Goal: Book appointment/travel/reservation

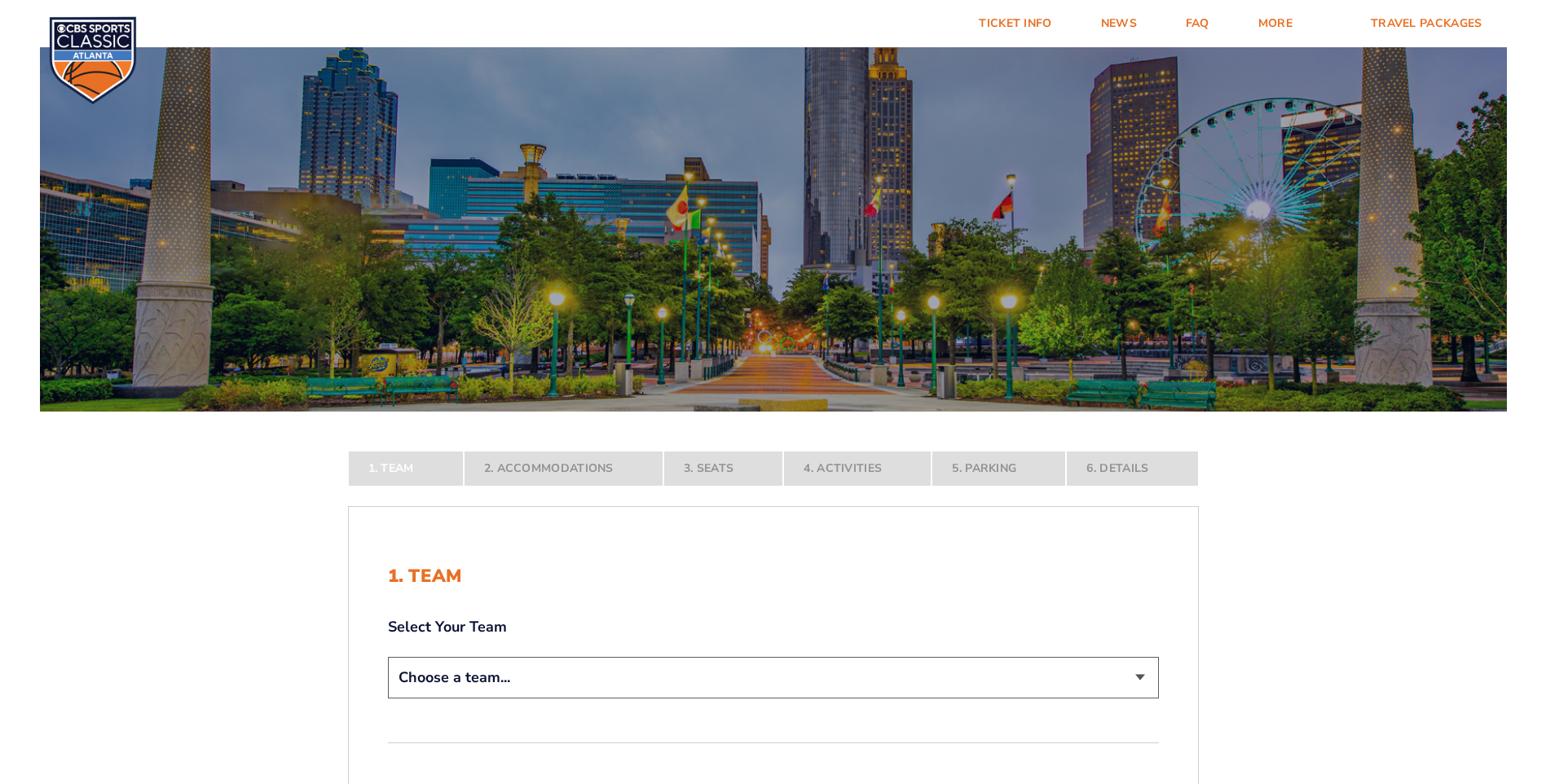
click at [1146, 679] on select "Choose a team... [US_STATE] Wildcats [US_STATE] State Buckeyes [US_STATE] Tar H…" at bounding box center [773, 677] width 771 height 41
select select "12956"
click at [388, 699] on select "Choose a team... [US_STATE] Wildcats [US_STATE] State Buckeyes [US_STATE] Tar H…" at bounding box center [773, 677] width 771 height 41
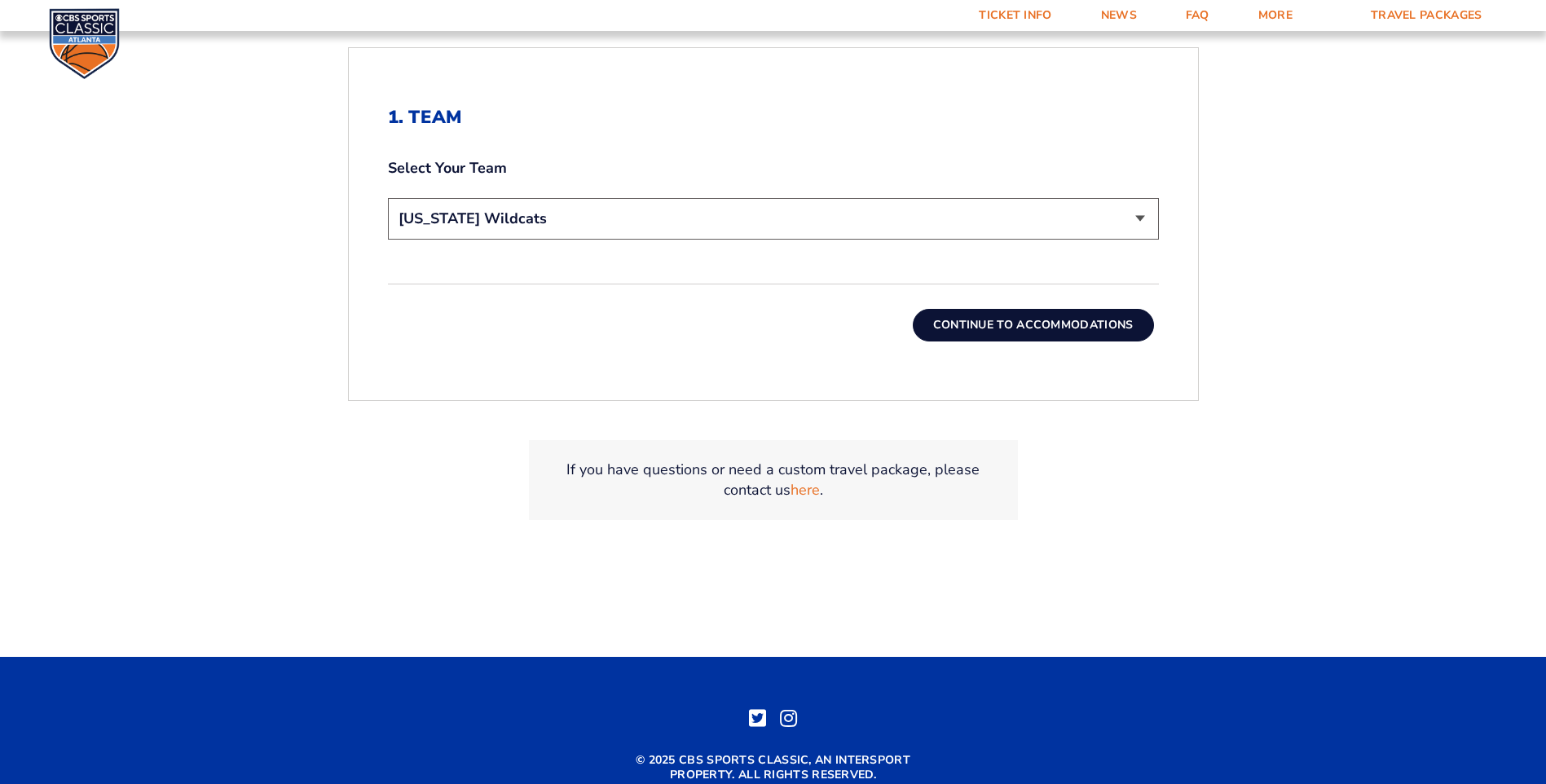
scroll to position [576, 0]
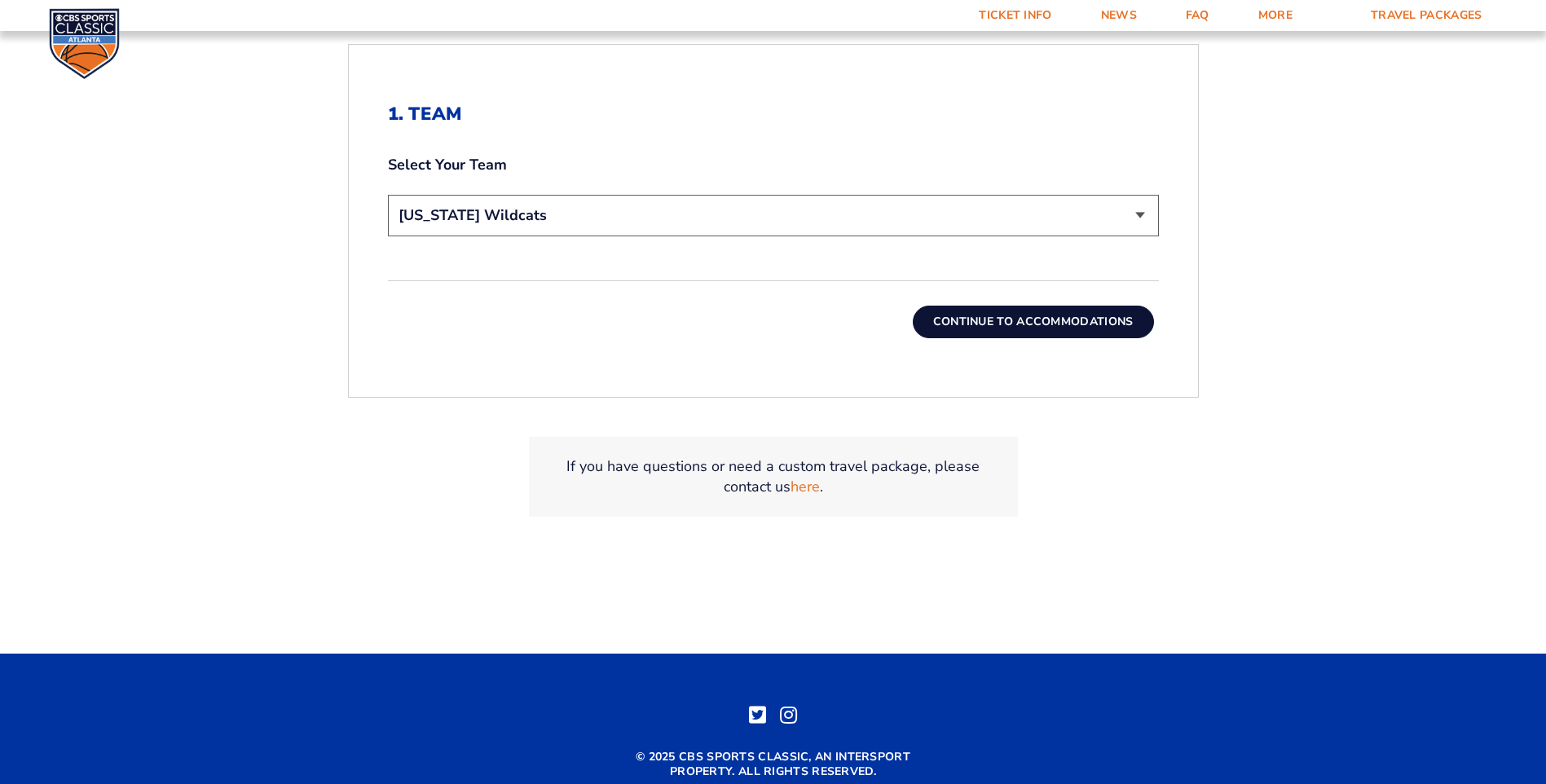
click at [1002, 316] on button "Continue To Accommodations" at bounding box center [1034, 321] width 241 height 32
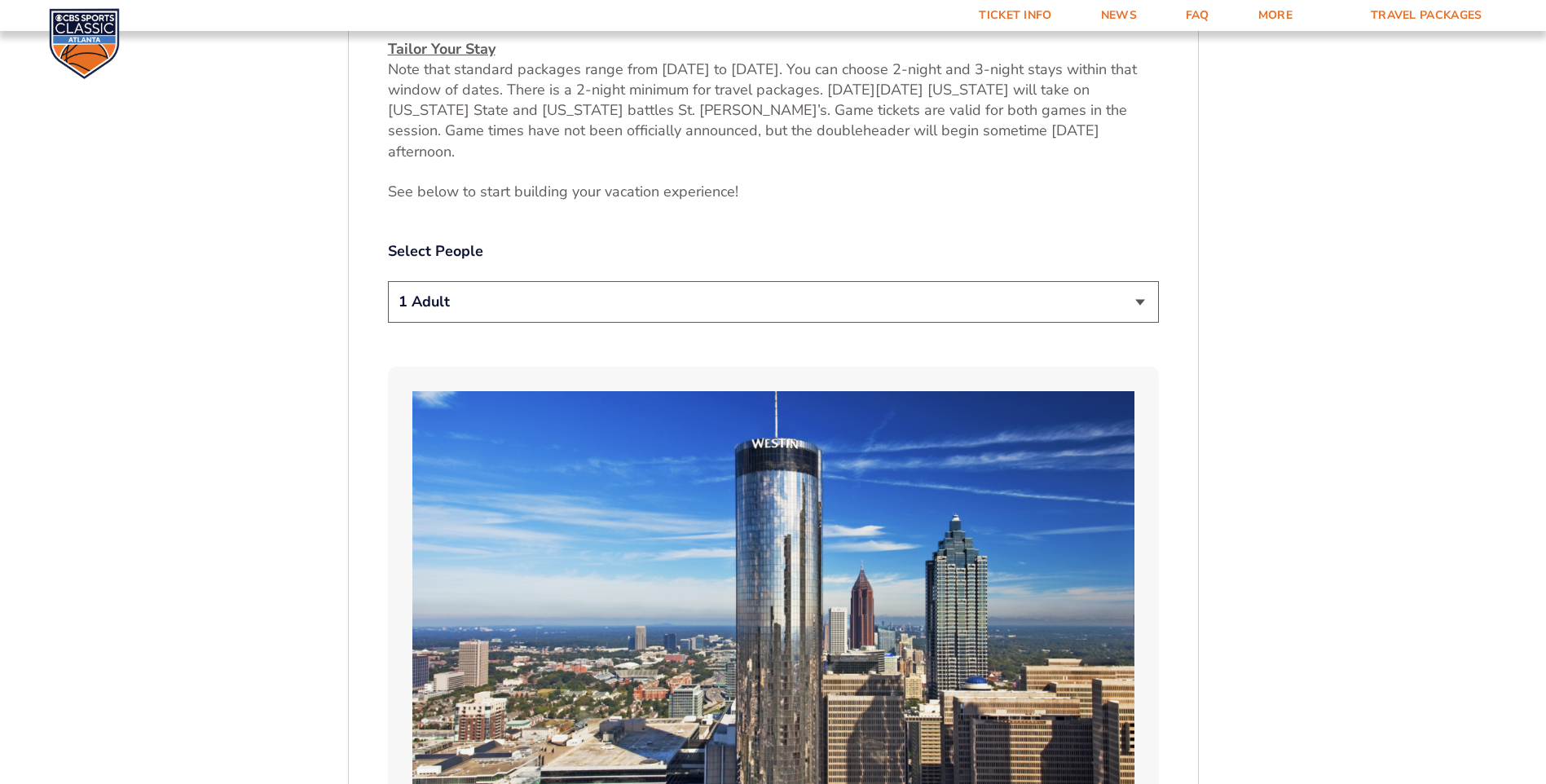
scroll to position [862, 0]
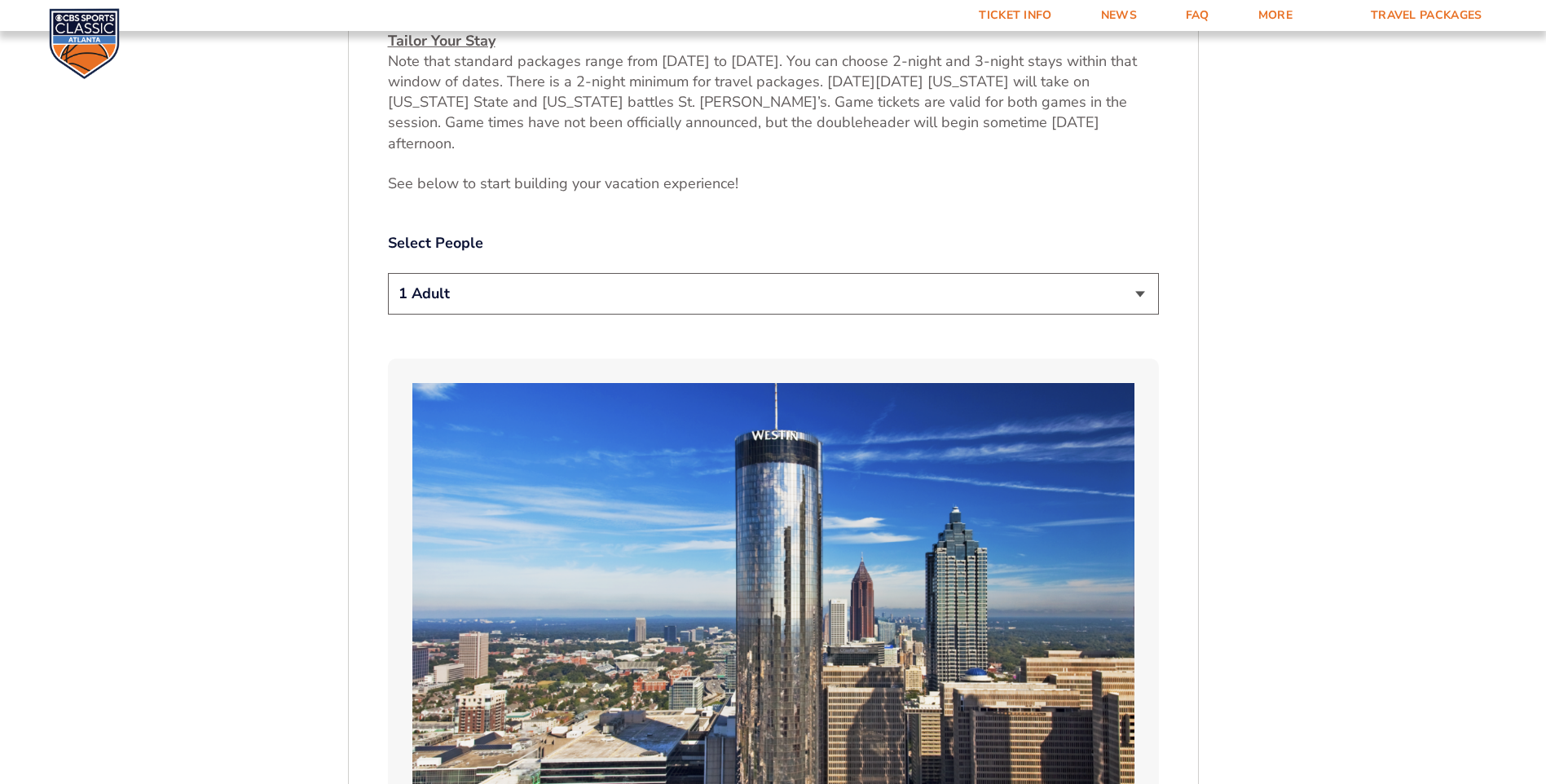
click at [1141, 276] on select "1 Adult 2 Adults 3 Adults 4 Adults 2 Adults + 1 Child 2 Adults + 2 Children 2 A…" at bounding box center [773, 293] width 771 height 41
select select "2 Adults"
click at [388, 273] on select "1 Adult 2 Adults 3 Adults 4 Adults 2 Adults + 1 Child 2 Adults + 2 Children 2 A…" at bounding box center [773, 293] width 771 height 41
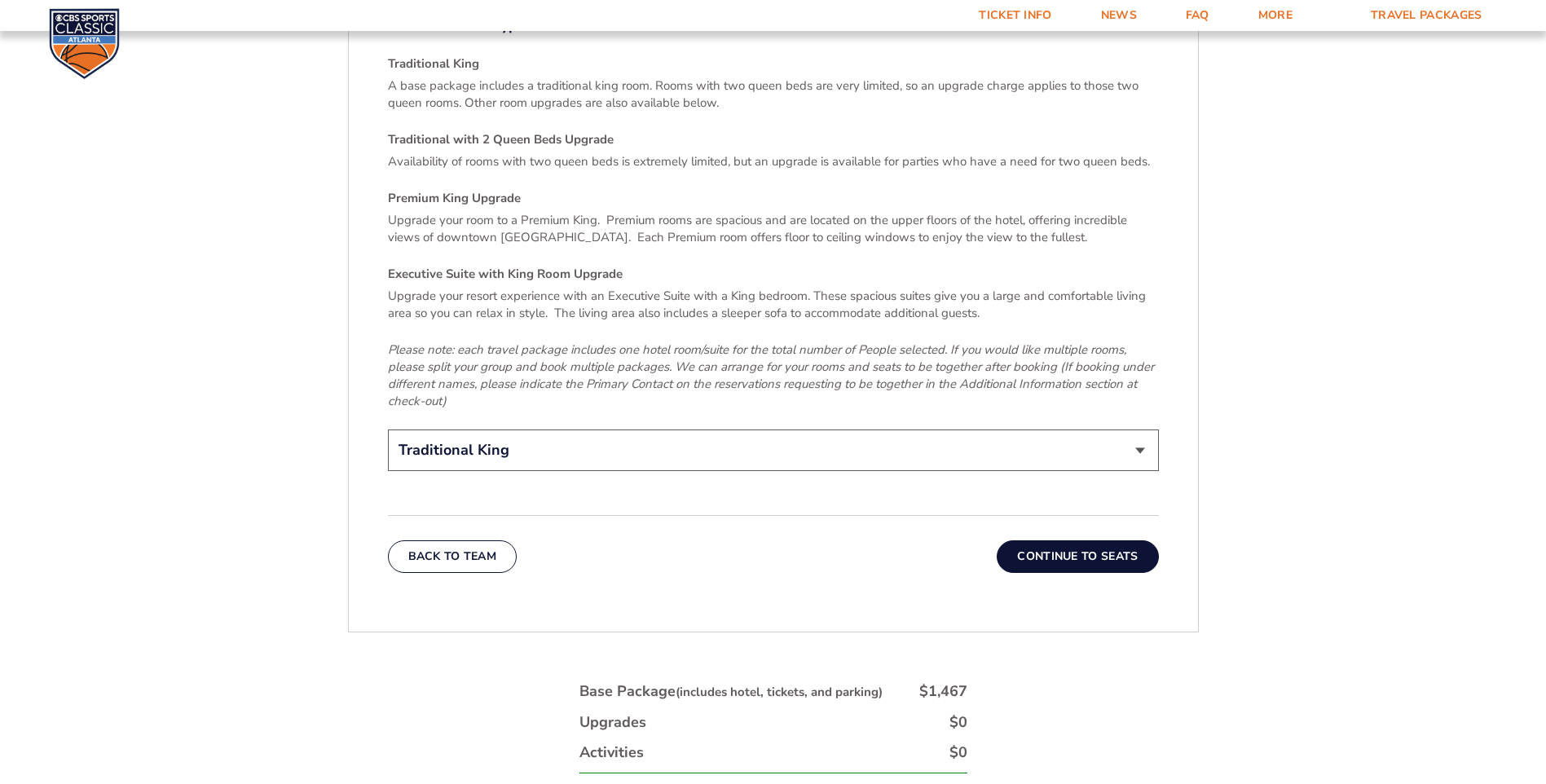
scroll to position [2511, 0]
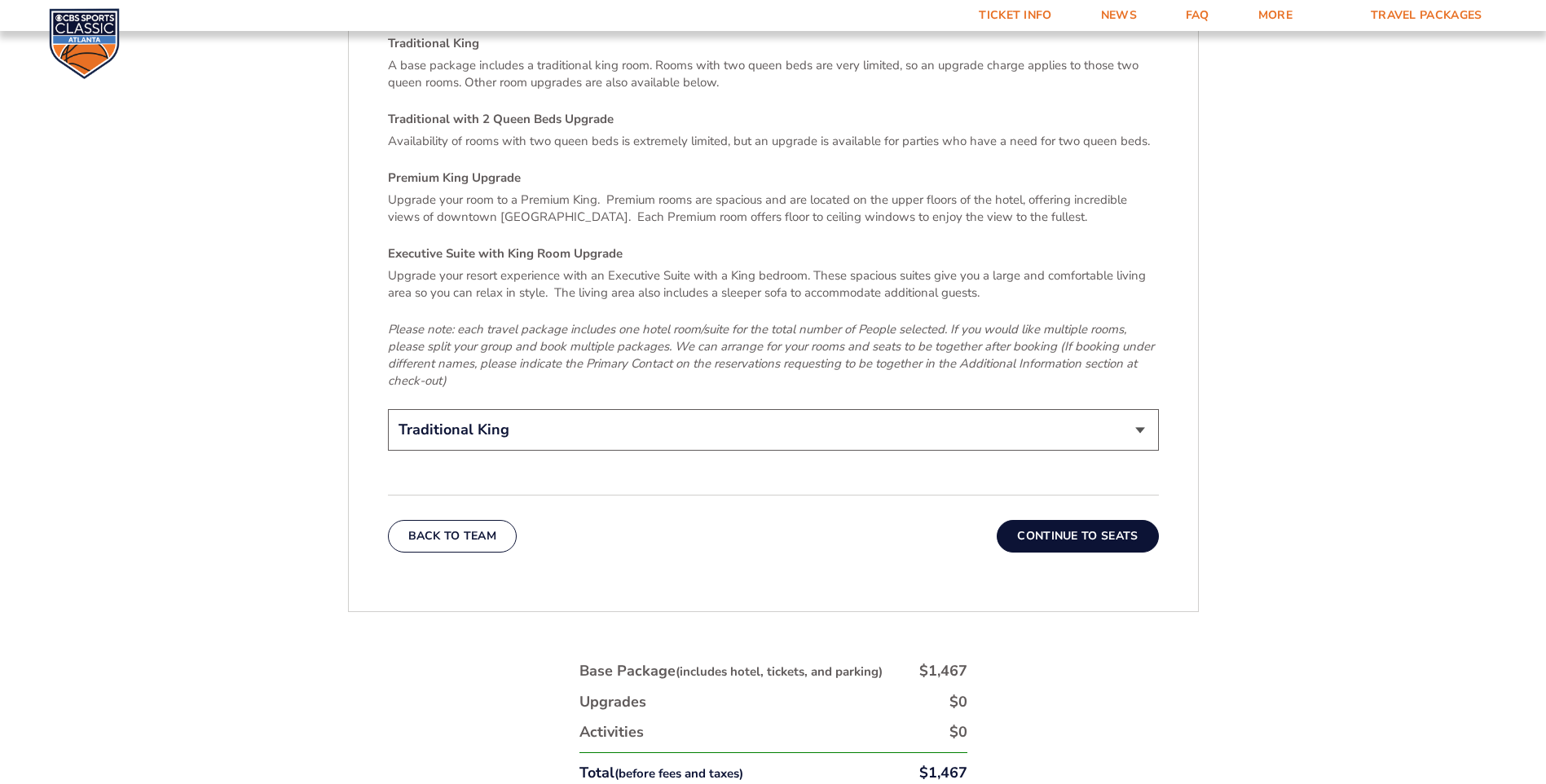
click at [1058, 520] on button "Continue To Seats" at bounding box center [1077, 536] width 161 height 32
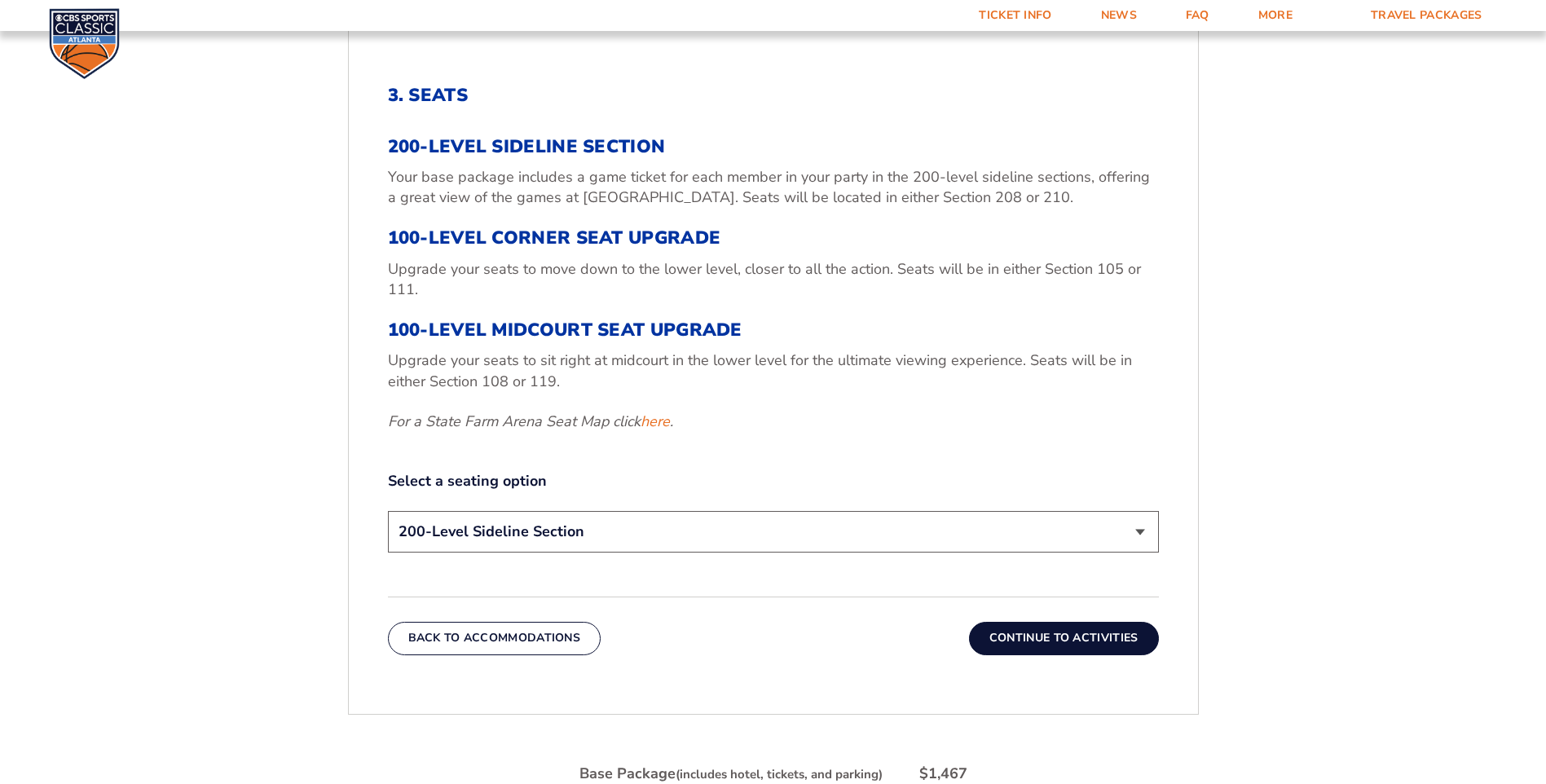
scroll to position [612, 0]
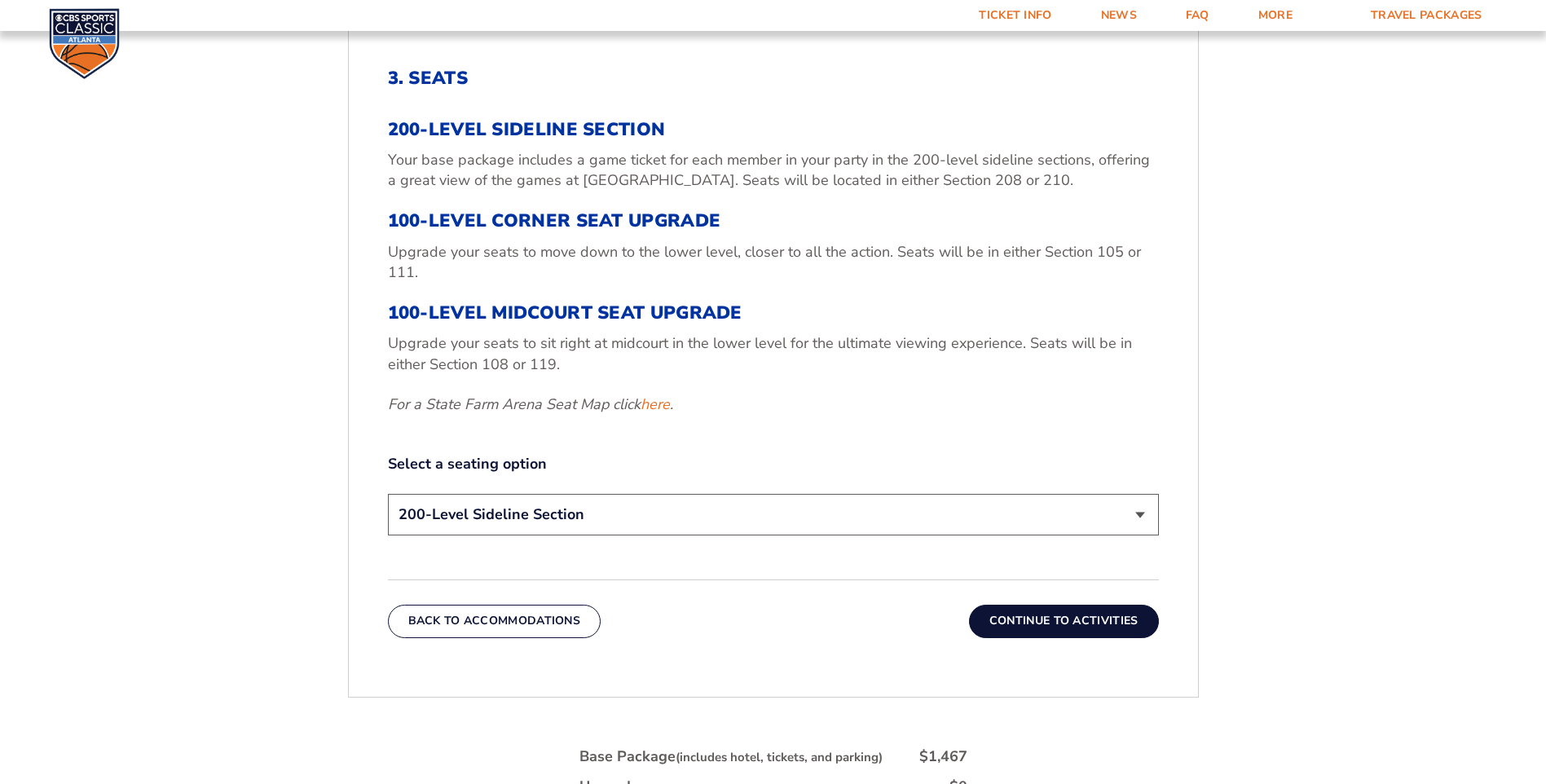
click at [1106, 613] on button "Continue To Activities" at bounding box center [1063, 620] width 189 height 32
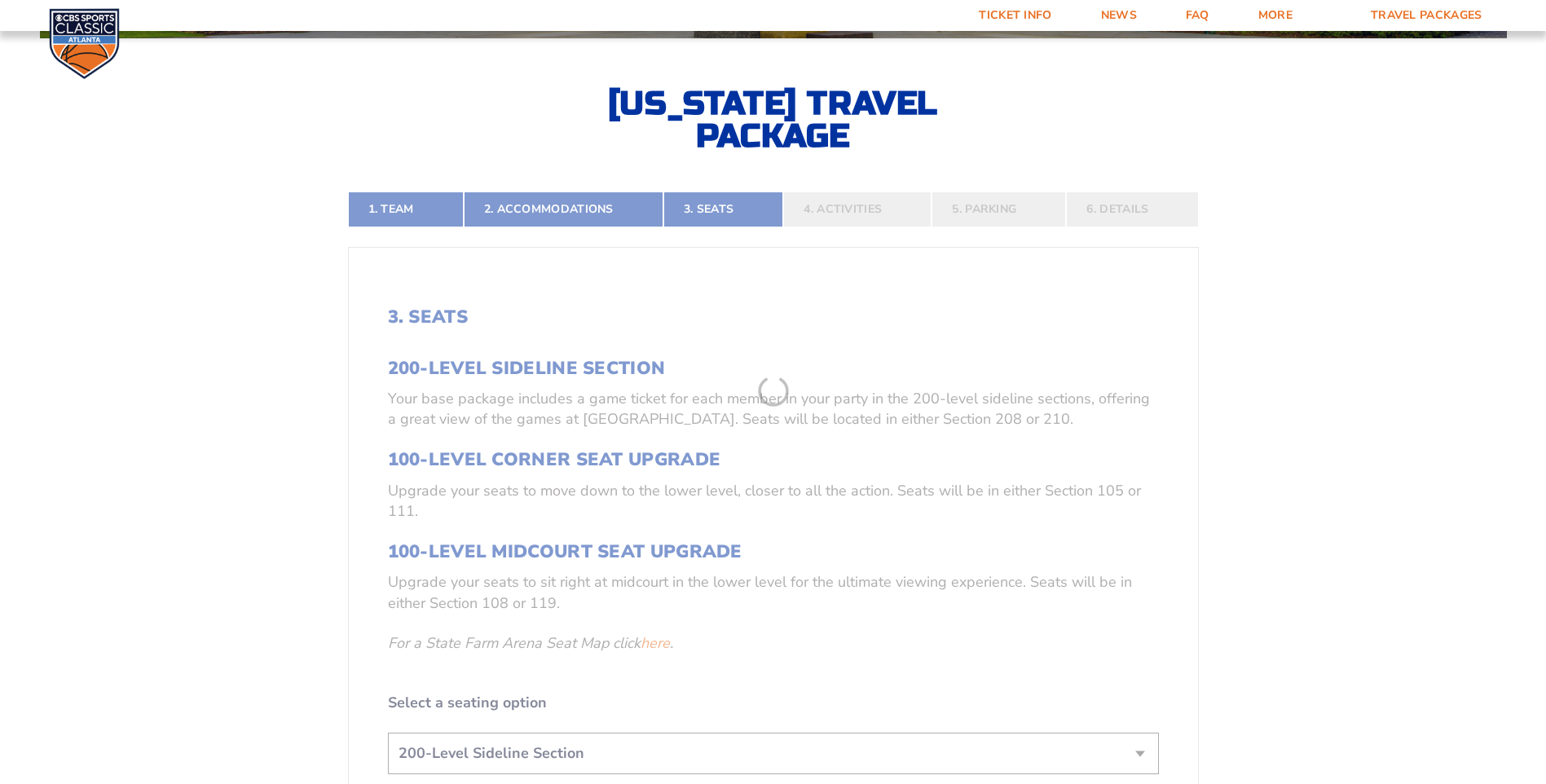
scroll to position [371, 0]
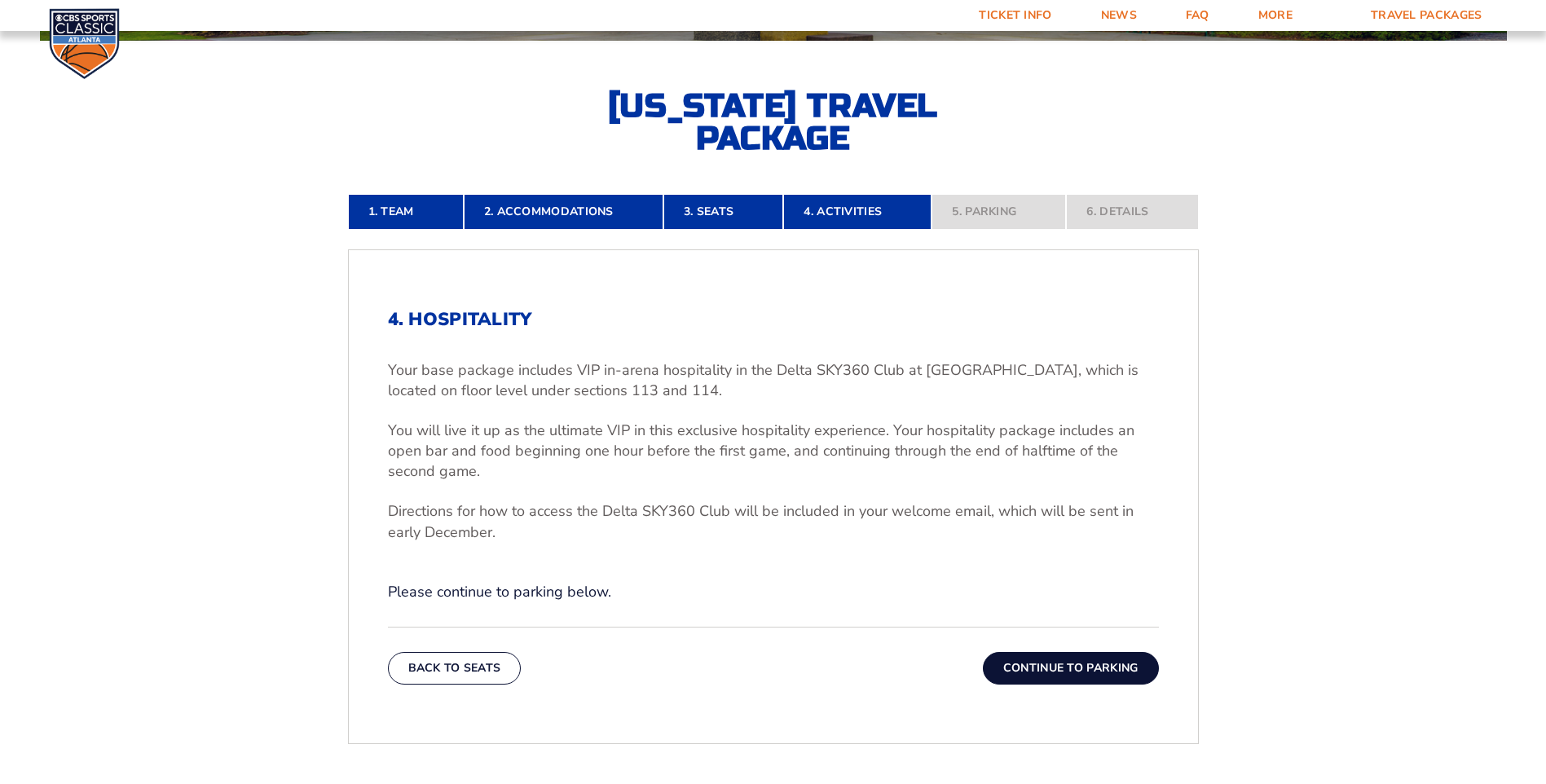
click at [1083, 673] on button "Continue To Parking" at bounding box center [1070, 667] width 176 height 32
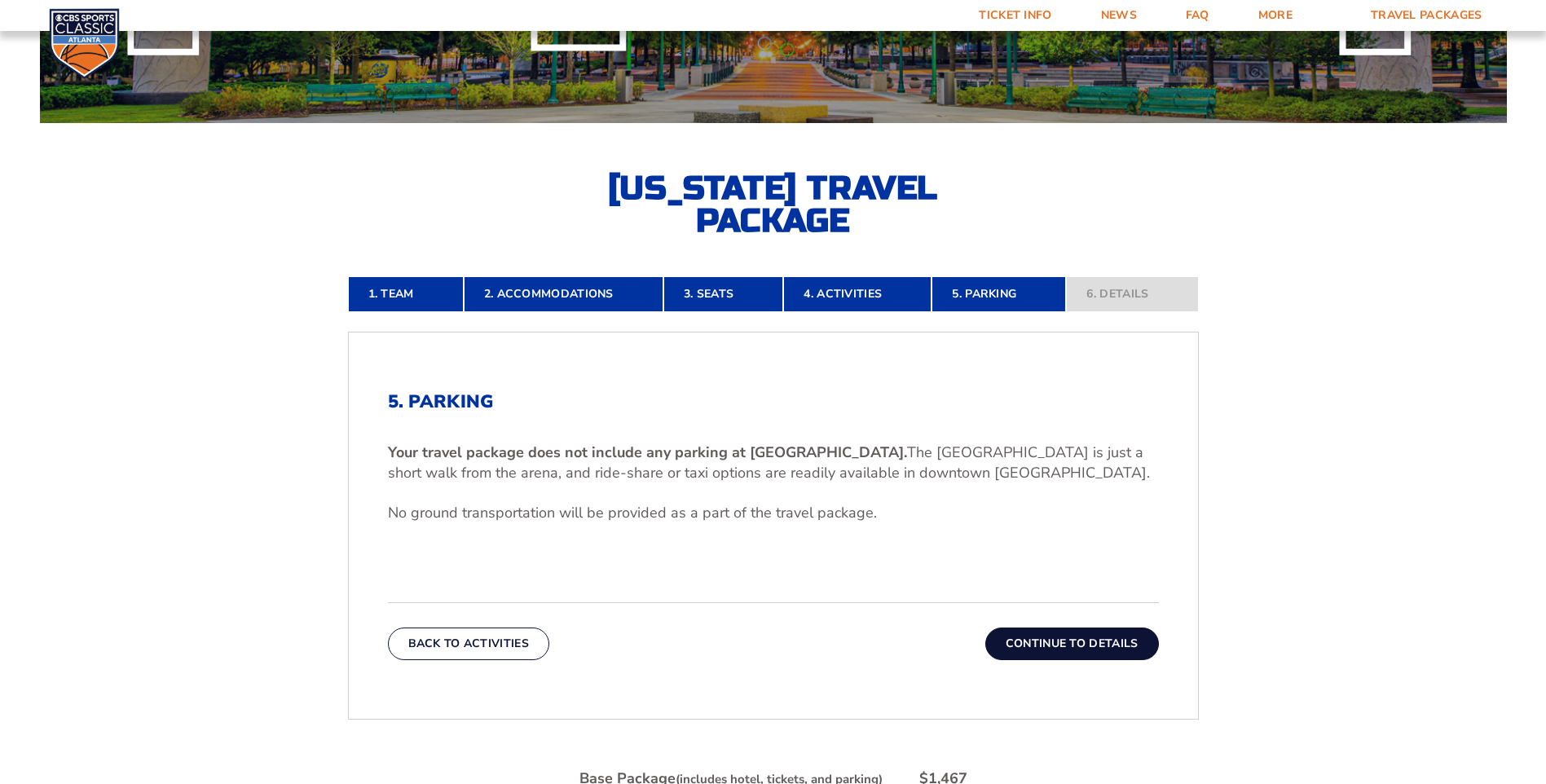
scroll to position [183, 0]
